Goal: Information Seeking & Learning: Learn about a topic

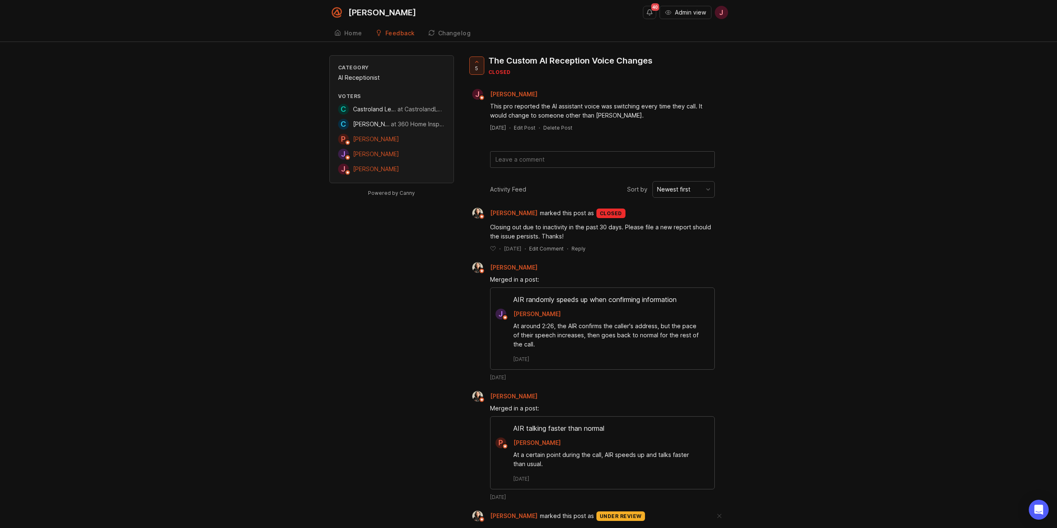
click at [601, 300] on div "AIR randomly speeds up when confirming information" at bounding box center [603, 301] width 224 height 14
click at [528, 359] on time "May 23, 2025" at bounding box center [521, 359] width 16 height 7
click at [579, 296] on div "AIR randomly speeds up when confirming information" at bounding box center [603, 301] width 224 height 14
click at [553, 427] on div "AIR talking faster than normal" at bounding box center [603, 430] width 224 height 14
